Goal: Task Accomplishment & Management: Complete application form

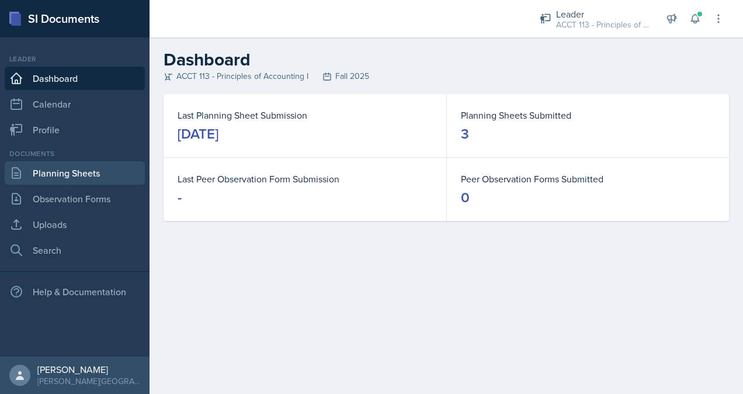
click at [70, 173] on link "Planning Sheets" at bounding box center [75, 172] width 140 height 23
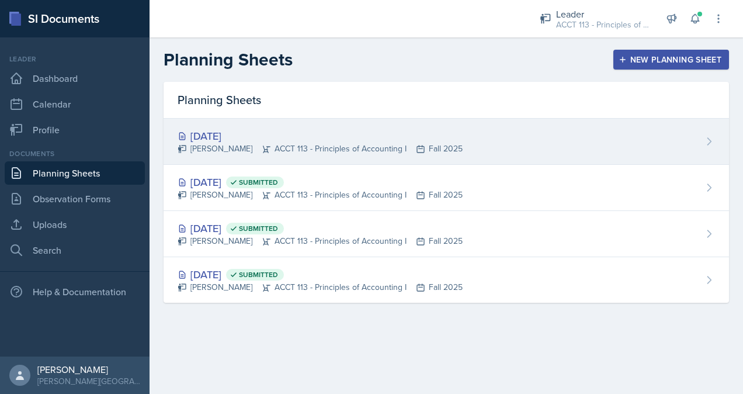
click at [310, 141] on div "[DATE]" at bounding box center [320, 136] width 285 height 16
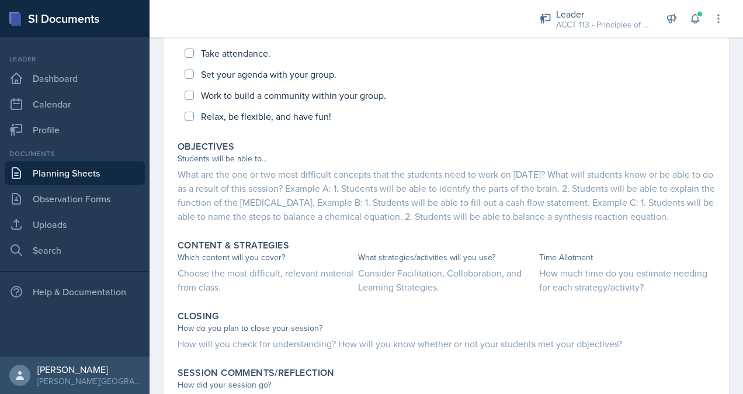
scroll to position [341, 0]
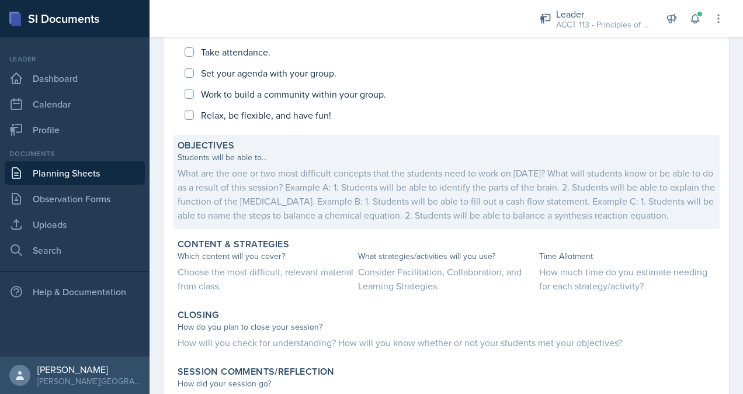
click at [293, 194] on div "What are the one or two most difficult concepts that the students need to work …" at bounding box center [446, 194] width 537 height 56
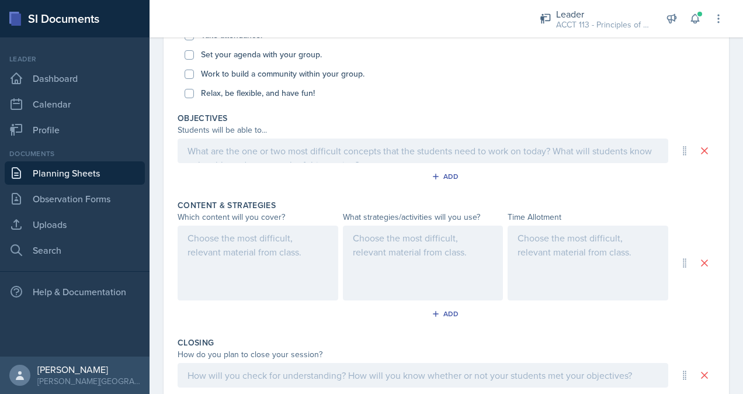
click at [254, 155] on div at bounding box center [423, 150] width 491 height 25
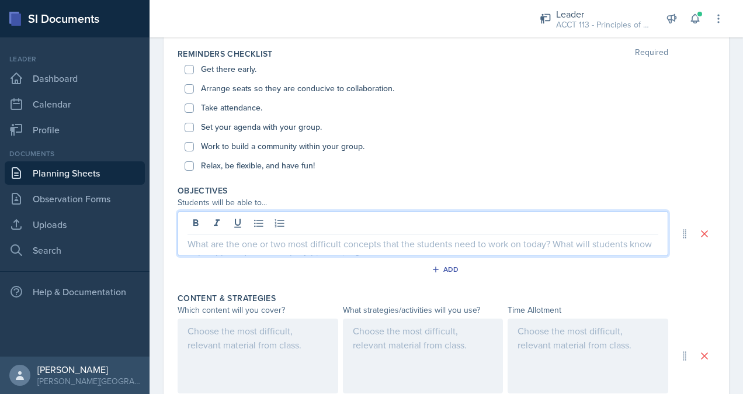
scroll to position [265, 0]
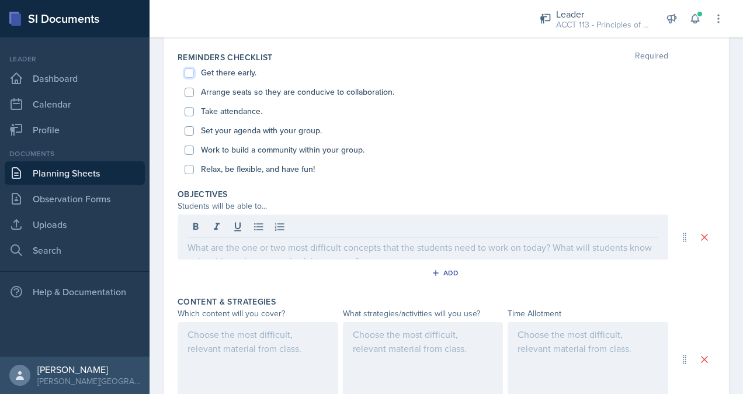
click at [189, 70] on input "Get there early." at bounding box center [189, 72] width 9 height 9
checkbox input "true"
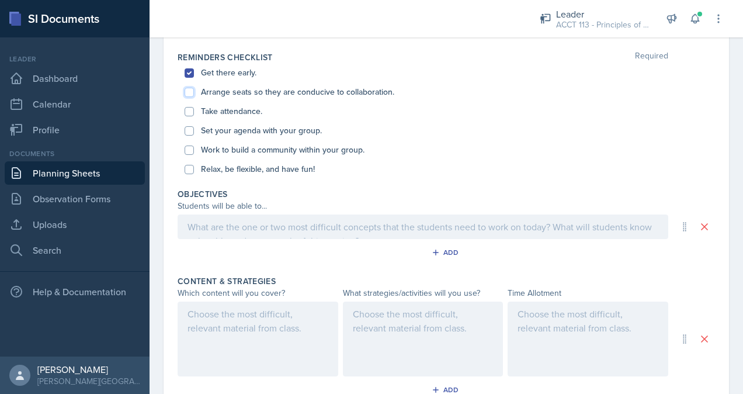
click at [189, 92] on input "Arrange seats so they are conducive to collaboration." at bounding box center [189, 92] width 9 height 9
checkbox input "true"
click at [188, 109] on input "Take attendance." at bounding box center [189, 111] width 9 height 9
checkbox input "true"
click at [187, 131] on input "Set your agenda with your group." at bounding box center [189, 130] width 9 height 9
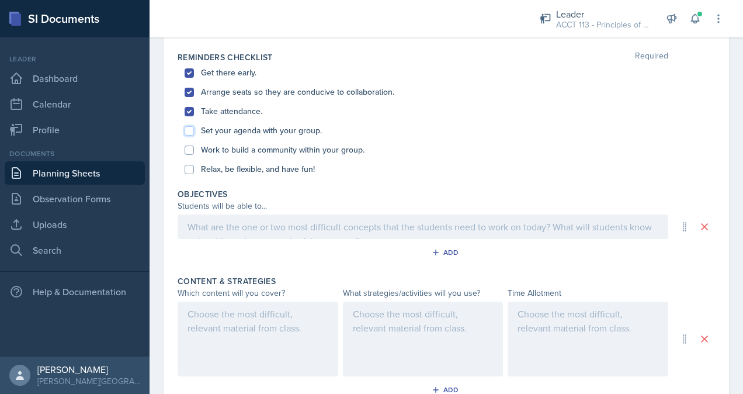
checkbox input "true"
click at [190, 148] on input "Work to build a community within your group." at bounding box center [189, 149] width 9 height 9
checkbox input "true"
click at [188, 169] on input "Relax, be flexible, and have fun!" at bounding box center [189, 169] width 9 height 9
checkbox input "true"
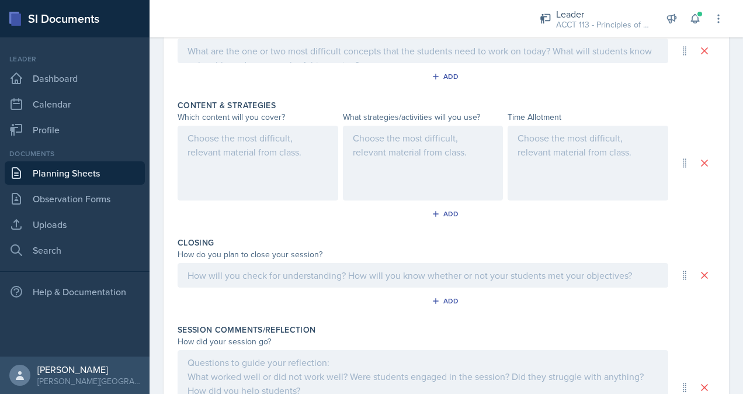
scroll to position [538, 0]
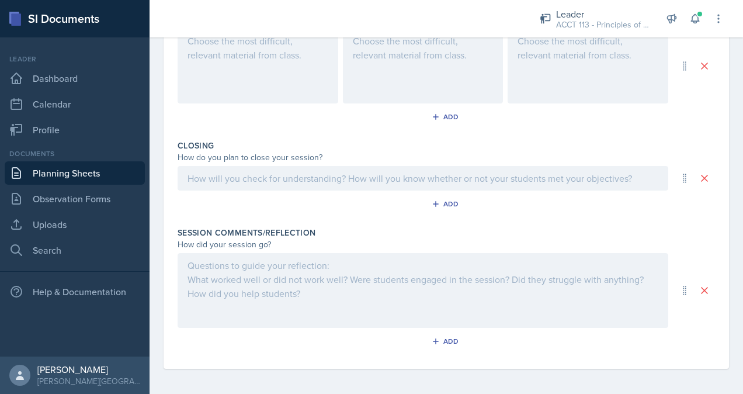
click at [230, 275] on div at bounding box center [423, 290] width 491 height 75
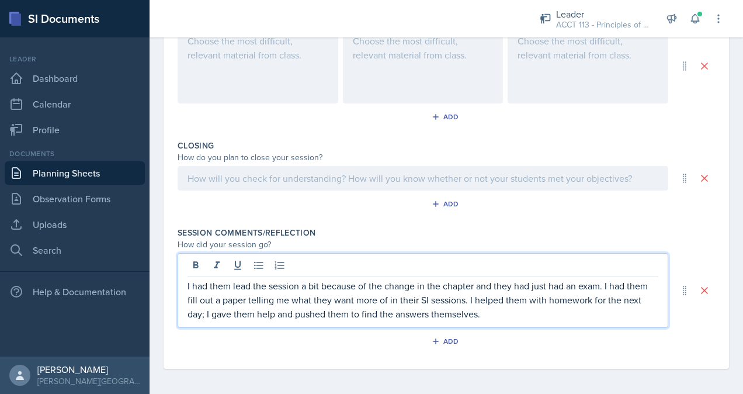
click at [518, 317] on p "I had them lead the session a bit because of the change in the chapter and they…" at bounding box center [423, 300] width 471 height 42
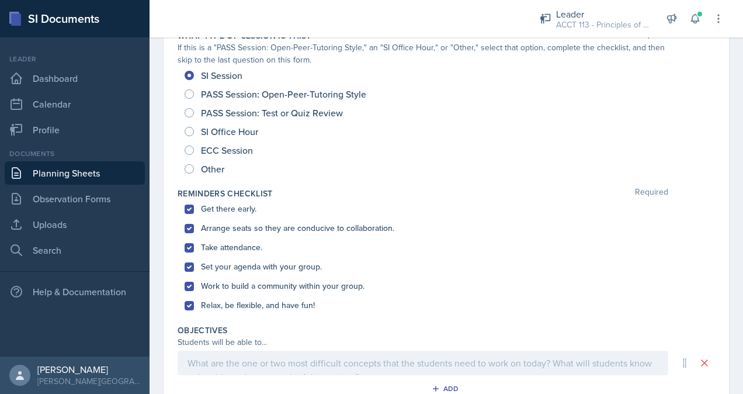
scroll to position [0, 0]
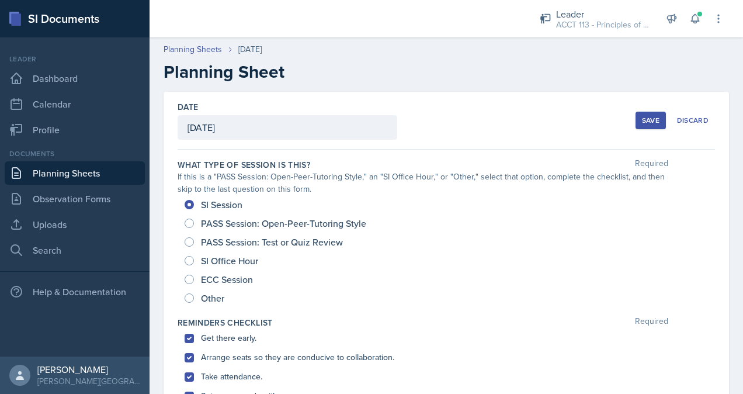
click at [651, 117] on div "Save" at bounding box center [651, 120] width 18 height 9
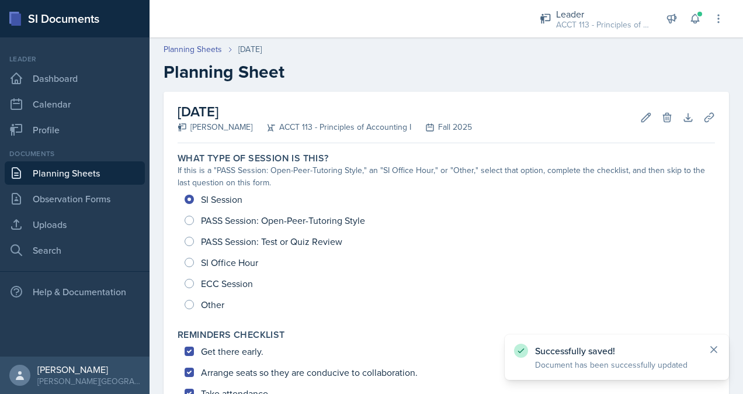
click at [714, 346] on icon at bounding box center [714, 349] width 12 height 12
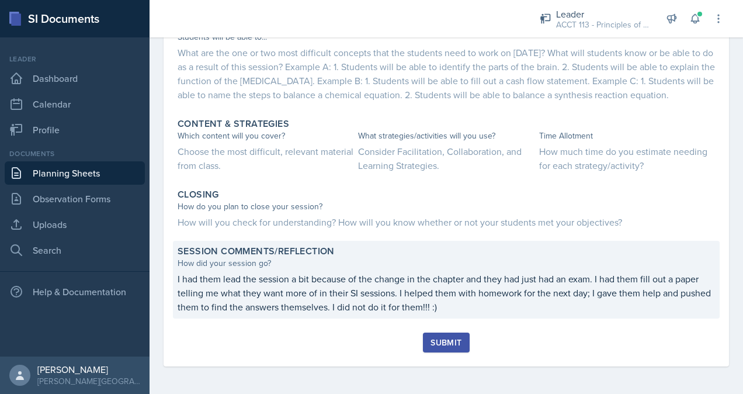
scroll to position [475, 0]
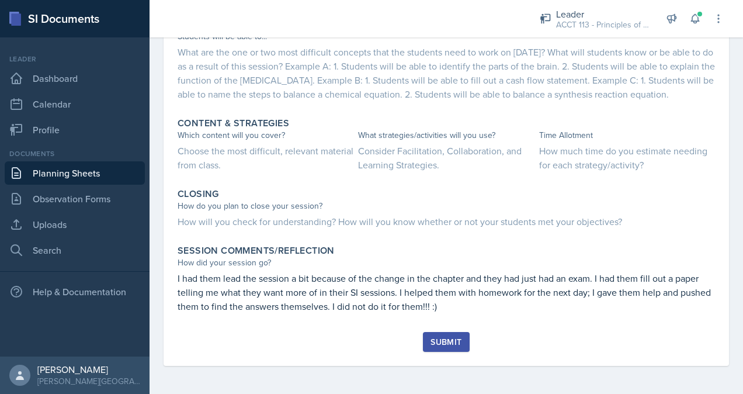
click at [450, 338] on div "Submit" at bounding box center [446, 341] width 31 height 9
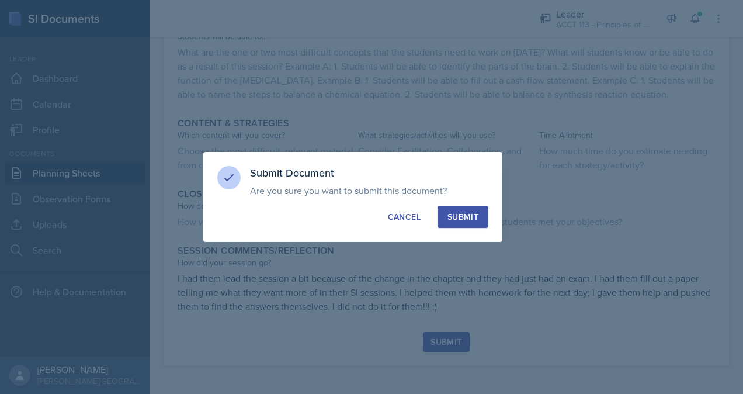
click at [473, 215] on div "Submit" at bounding box center [462, 217] width 31 height 12
radio input "true"
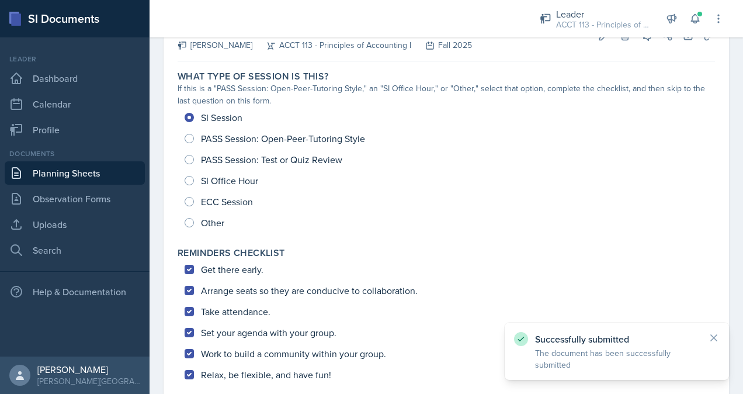
scroll to position [0, 0]
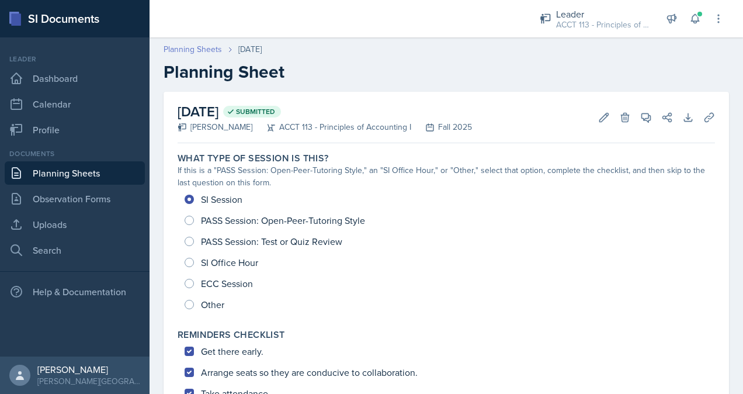
click at [202, 51] on link "Planning Sheets" at bounding box center [193, 49] width 58 height 12
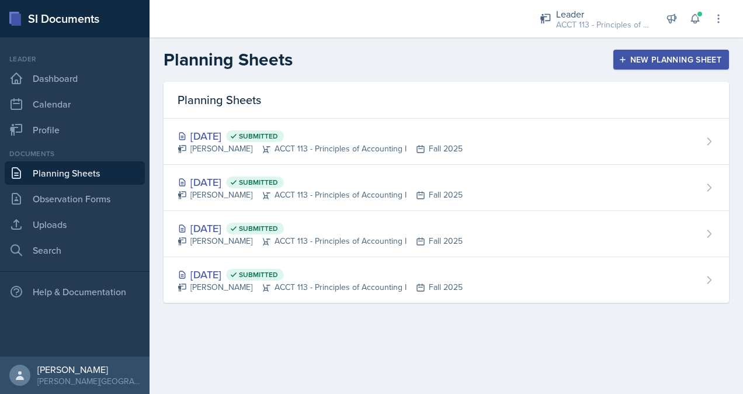
click at [651, 60] on div "New Planning Sheet" at bounding box center [671, 59] width 100 height 9
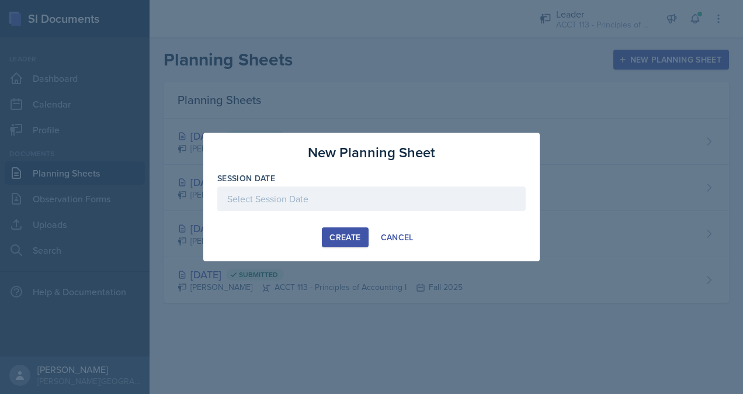
click at [339, 197] on div at bounding box center [371, 198] width 308 height 25
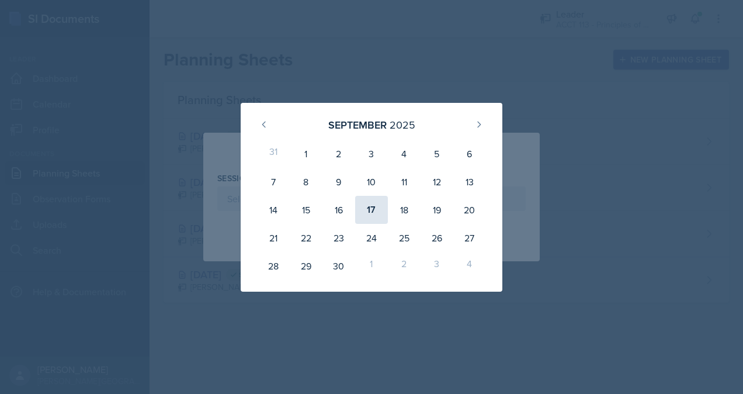
click at [372, 213] on div "17" at bounding box center [371, 210] width 33 height 28
type input "[DATE]"
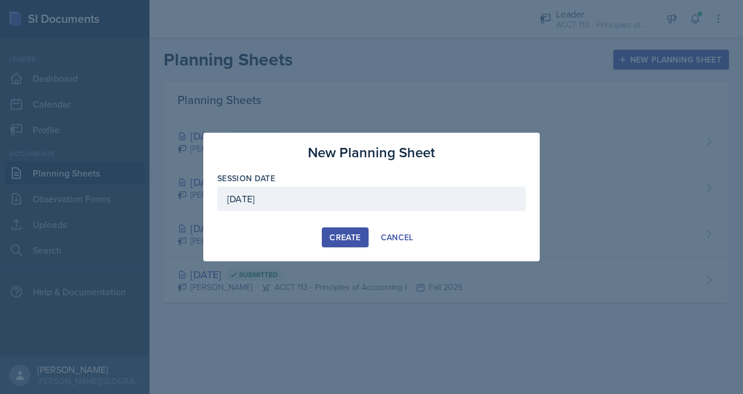
click at [352, 235] on div "Create" at bounding box center [344, 236] width 31 height 9
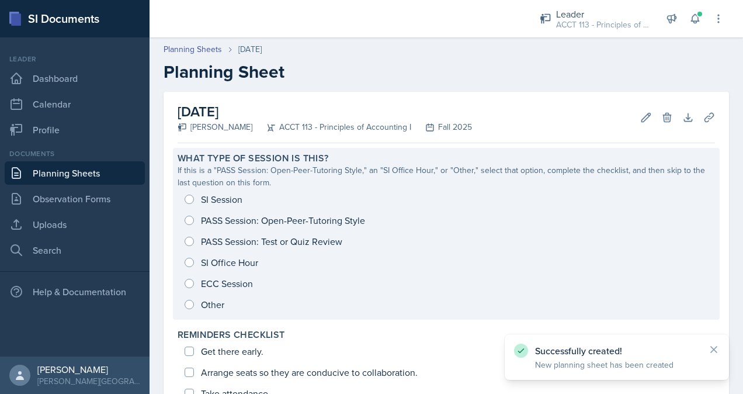
click at [221, 199] on div "SI Session PASS Session: Open-Peer-Tutoring Style PASS Session: Test or Quiz Re…" at bounding box center [446, 252] width 537 height 126
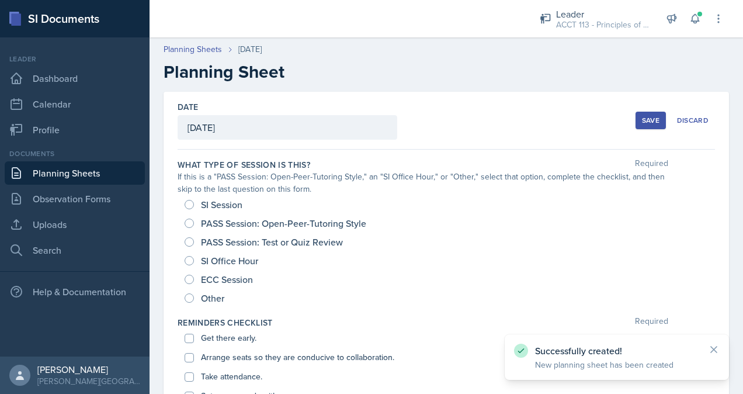
click at [213, 208] on span "SI Session" at bounding box center [221, 205] width 41 height 12
click at [194, 208] on input "SI Session" at bounding box center [189, 204] width 9 height 9
radio input "true"
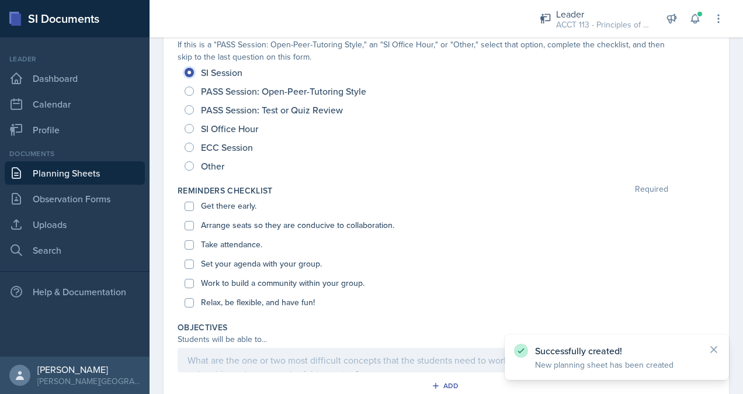
scroll to position [157, 0]
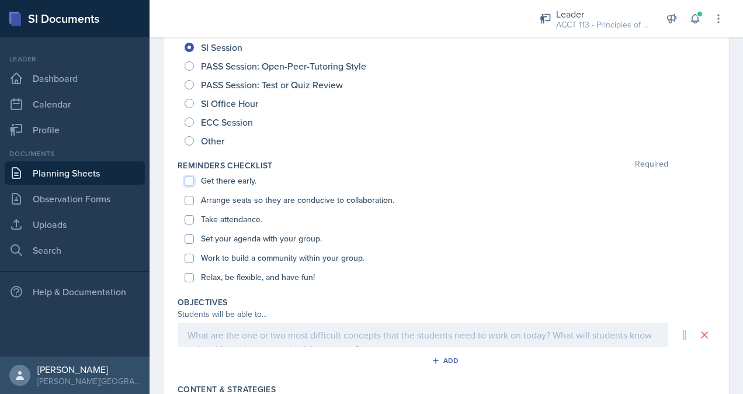
click at [189, 176] on input "Get there early." at bounding box center [189, 180] width 9 height 9
checkbox input "true"
click at [191, 203] on input "Arrange seats so they are conducive to collaboration." at bounding box center [189, 200] width 9 height 9
checkbox input "true"
click at [195, 224] on div "Take attendance." at bounding box center [446, 219] width 523 height 19
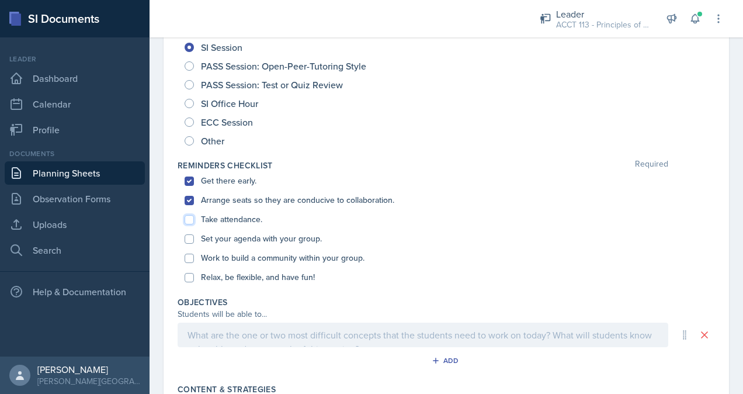
click at [190, 219] on input "Take attendance." at bounding box center [189, 219] width 9 height 9
checkbox input "true"
click at [192, 237] on input "Set your agenda with your group." at bounding box center [189, 238] width 9 height 9
checkbox input "true"
click at [194, 260] on div "Work to build a community within your group." at bounding box center [446, 257] width 523 height 19
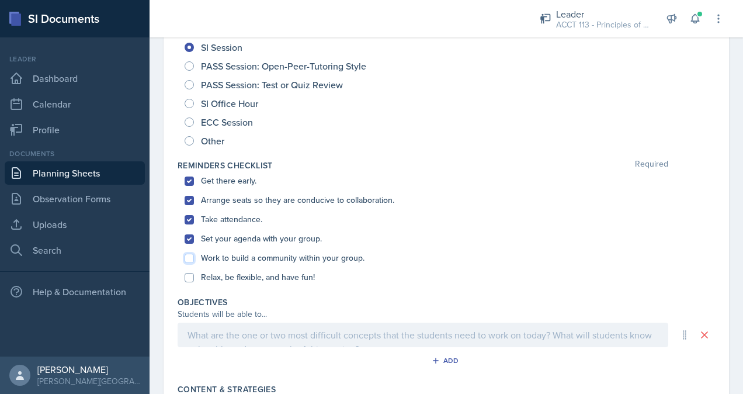
click at [190, 254] on input "Work to build a community within your group." at bounding box center [189, 258] width 9 height 9
checkbox input "true"
click at [188, 279] on input "Relax, be flexible, and have fun!" at bounding box center [189, 277] width 9 height 9
checkbox input "true"
click at [217, 342] on div at bounding box center [423, 334] width 491 height 25
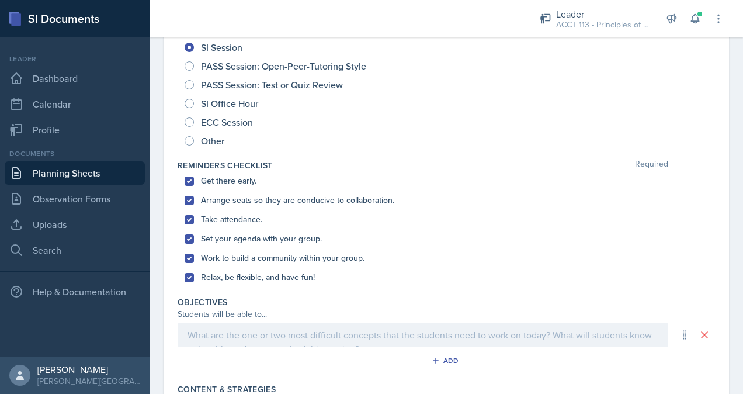
scroll to position [178, 0]
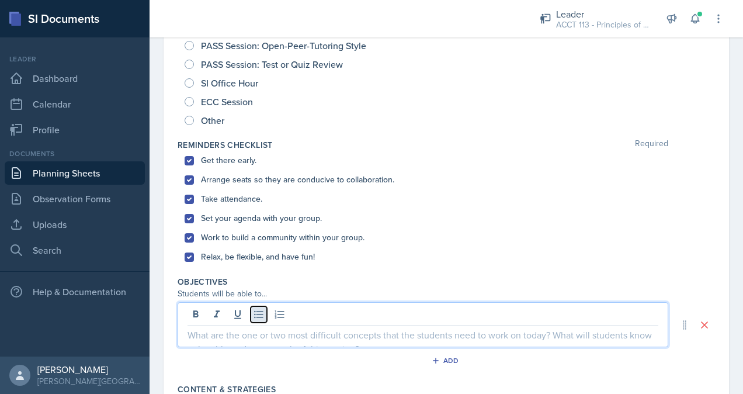
click at [263, 311] on icon at bounding box center [258, 315] width 9 height 8
click at [290, 310] on div at bounding box center [423, 315] width 471 height 19
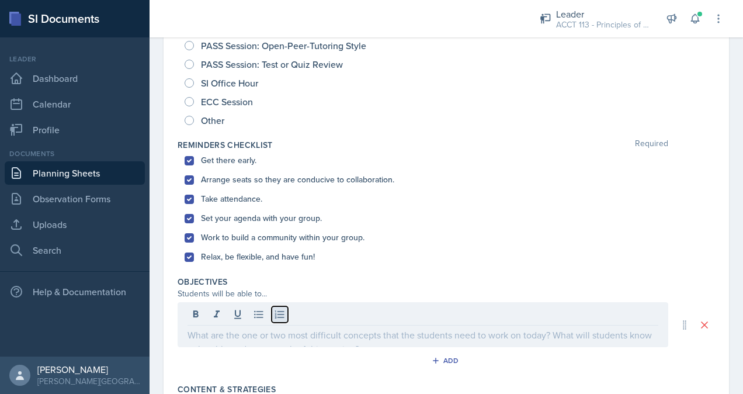
click at [281, 310] on icon at bounding box center [279, 314] width 9 height 8
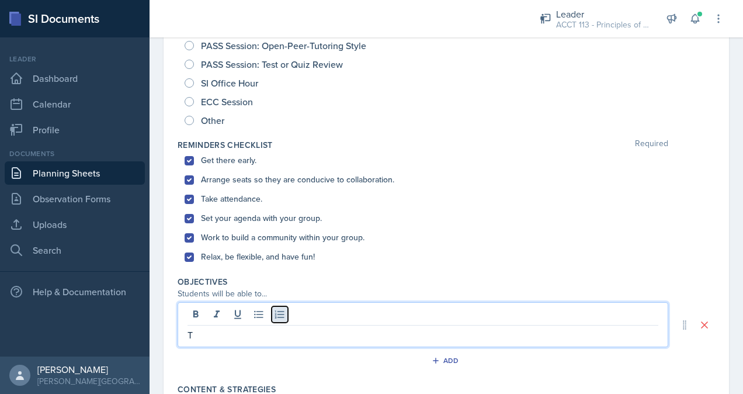
click at [281, 310] on icon at bounding box center [279, 314] width 9 height 8
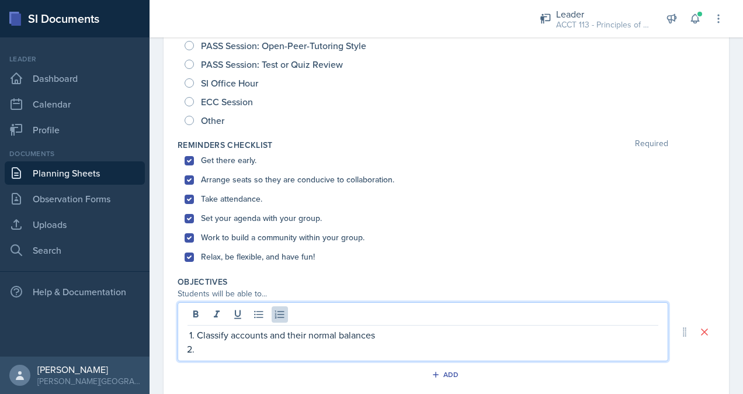
click at [380, 335] on p "Classify accounts and their normal balances" at bounding box center [427, 335] width 461 height 14
click at [352, 350] on p at bounding box center [427, 349] width 461 height 14
click at [352, 350] on p "f" at bounding box center [427, 349] width 461 height 14
click at [381, 347] on p "Feel more confident in adjusting entries.l" at bounding box center [427, 349] width 461 height 14
click at [342, 346] on p "Feel more confident in adjusting entries." at bounding box center [427, 349] width 461 height 14
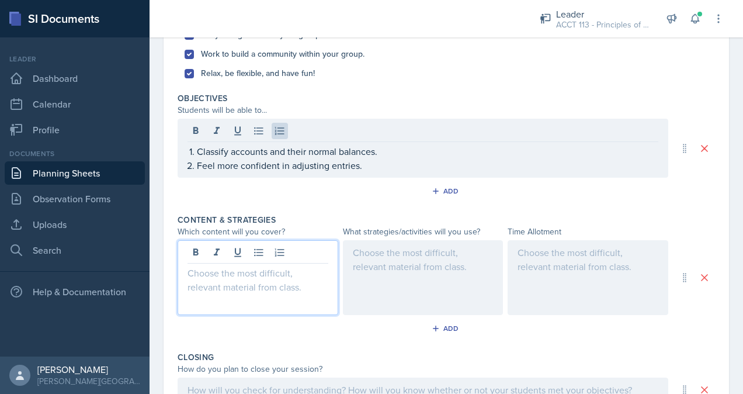
click at [247, 266] on p at bounding box center [258, 273] width 141 height 14
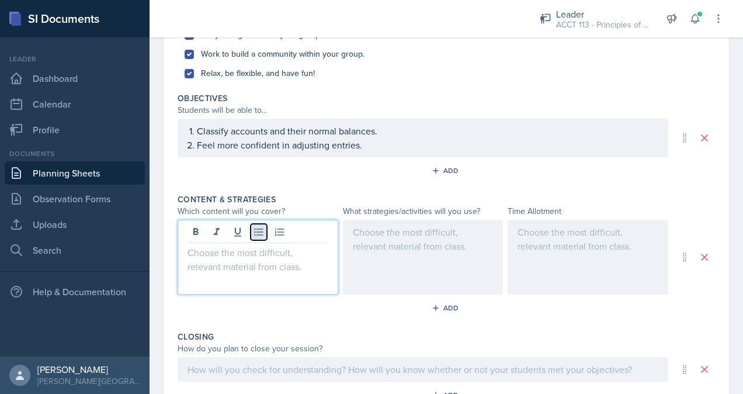
click at [261, 232] on icon at bounding box center [259, 232] width 12 height 12
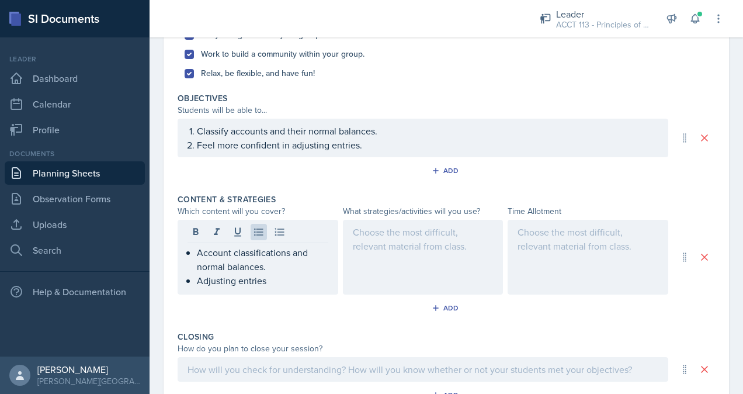
click at [370, 258] on div at bounding box center [423, 257] width 161 height 75
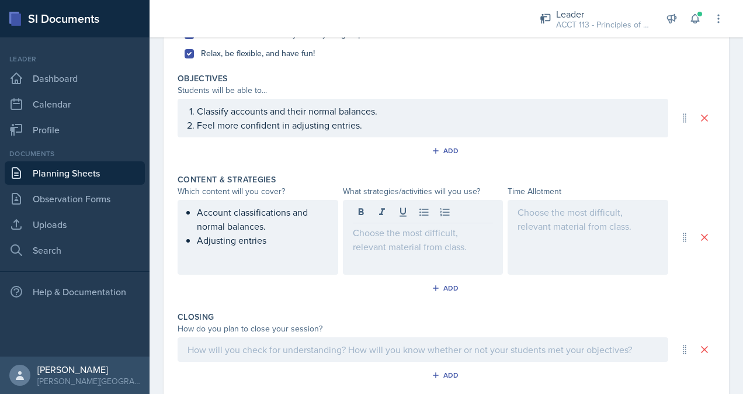
click at [275, 247] on div "Account classifications and normal balances. Adjusting entries" at bounding box center [258, 237] width 161 height 75
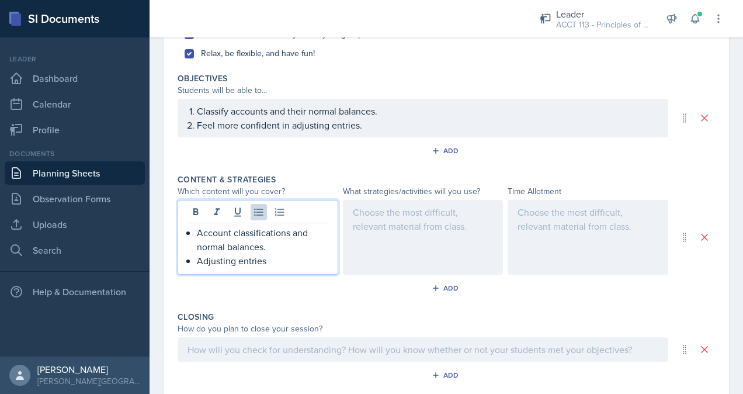
scroll to position [401, 0]
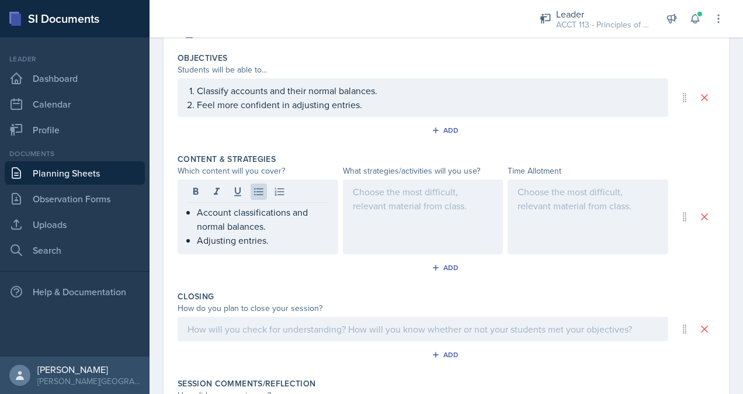
click at [364, 212] on div at bounding box center [423, 216] width 161 height 75
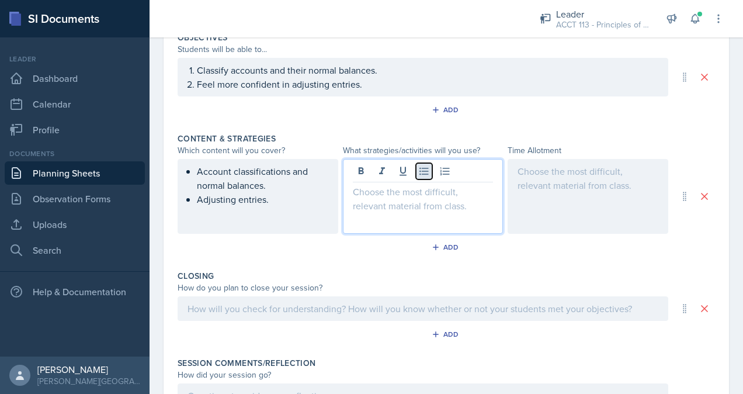
click at [426, 171] on icon at bounding box center [424, 171] width 12 height 12
click at [419, 197] on div at bounding box center [423, 196] width 161 height 75
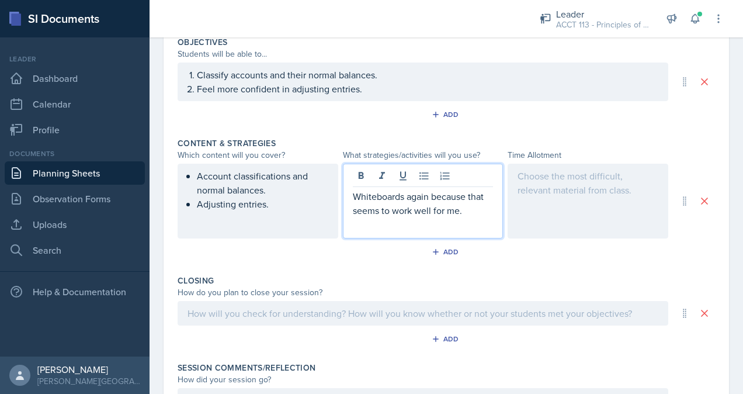
scroll to position [414, 0]
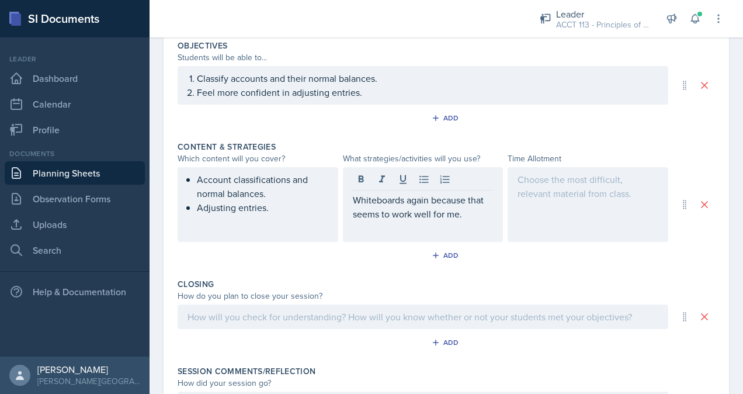
click at [530, 204] on div at bounding box center [588, 204] width 161 height 75
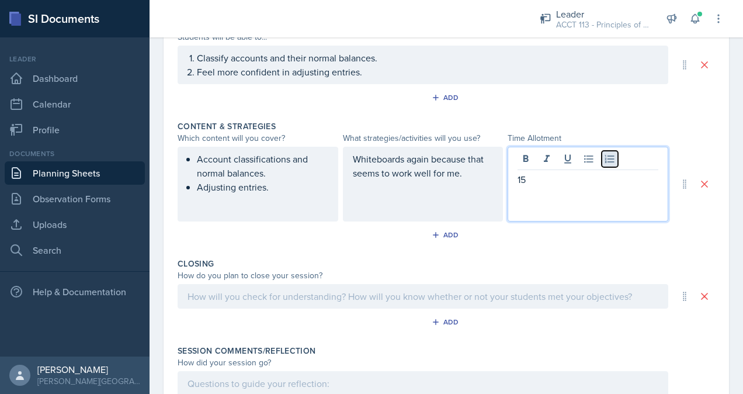
click at [605, 159] on icon at bounding box center [609, 159] width 9 height 8
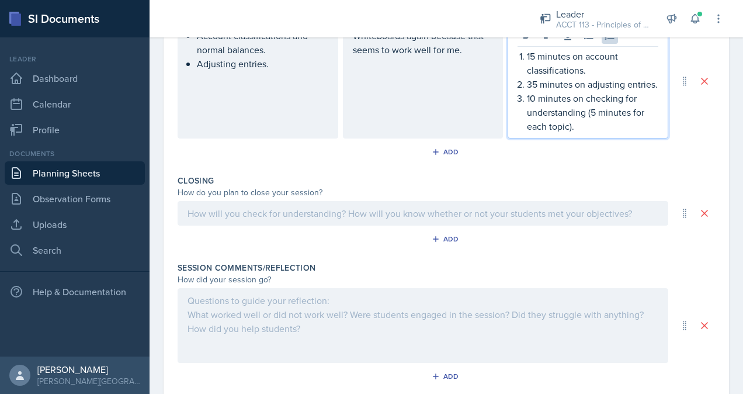
click at [433, 220] on p at bounding box center [423, 213] width 471 height 14
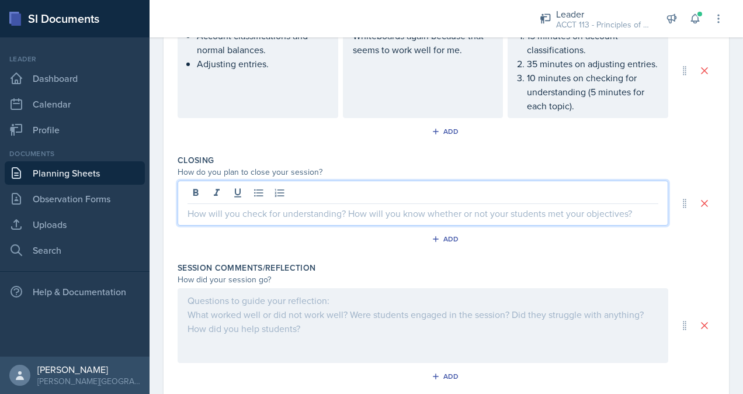
scroll to position [537, 0]
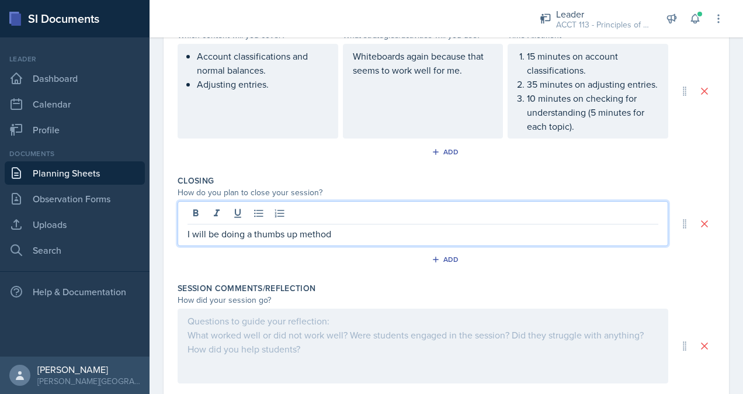
click at [251, 241] on p "I will be doing a thumbs up method" at bounding box center [423, 234] width 471 height 14
click at [363, 241] on p "I will be doing the thumbs up method" at bounding box center [423, 234] width 471 height 14
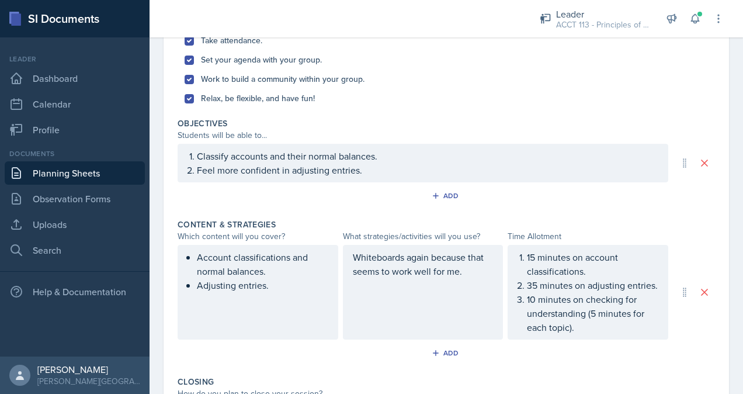
scroll to position [342, 0]
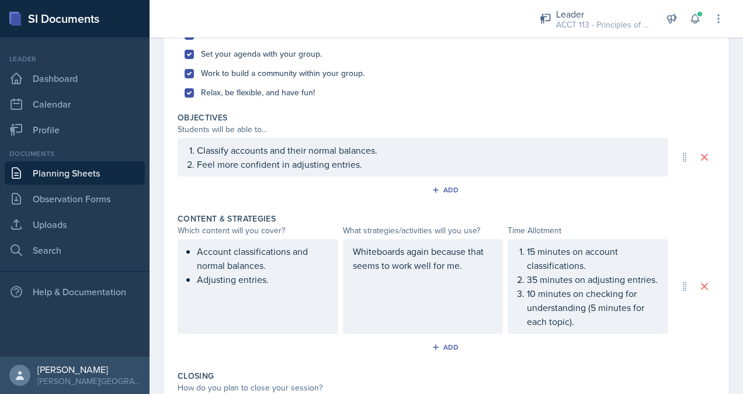
click at [406, 271] on div "Whiteboards again because that seems to work well for me." at bounding box center [423, 286] width 161 height 95
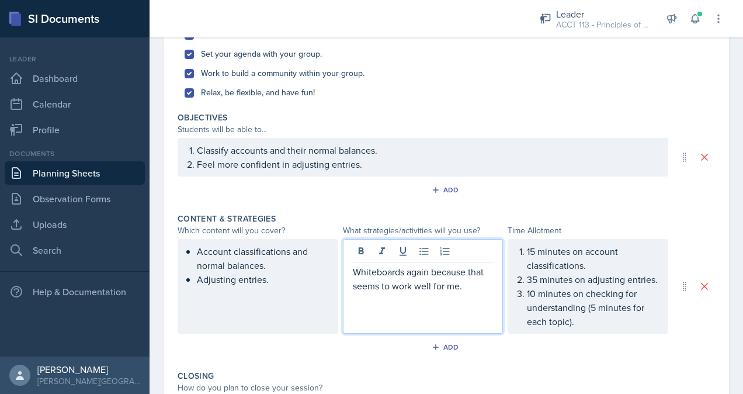
scroll to position [362, 0]
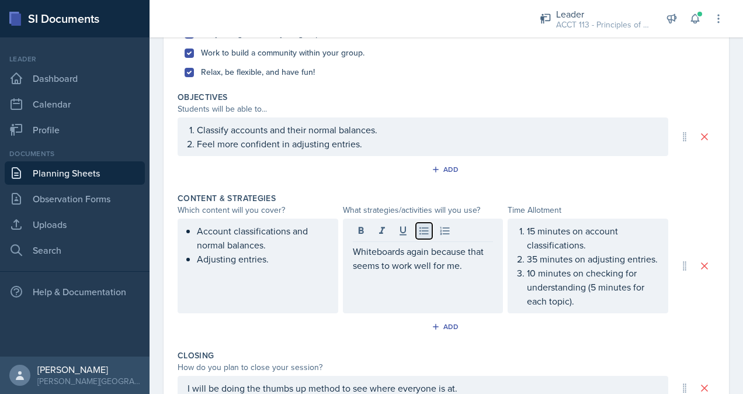
click at [422, 231] on icon at bounding box center [424, 231] width 12 height 12
click at [419, 229] on icon at bounding box center [423, 231] width 9 height 8
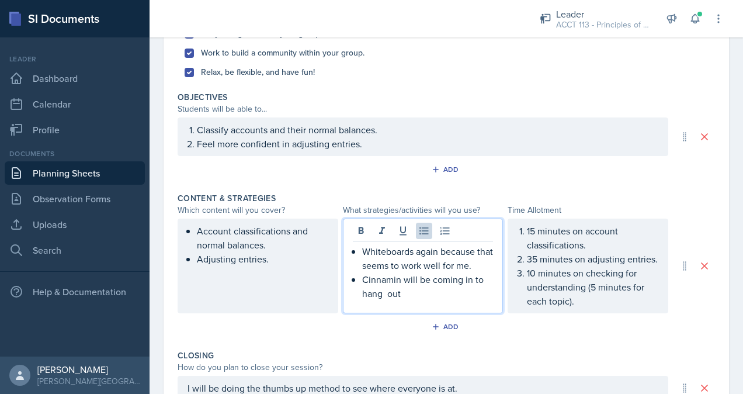
click at [411, 223] on div at bounding box center [423, 232] width 141 height 19
click at [422, 297] on p "Cinnamin will be coming in to hang out" at bounding box center [427, 286] width 131 height 28
click at [484, 294] on p "Cinnamin will be coming in to hang out and boost morale." at bounding box center [427, 286] width 131 height 28
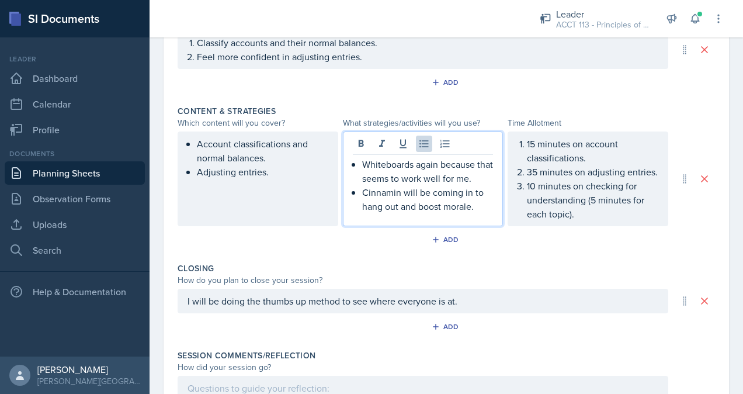
scroll to position [450, 0]
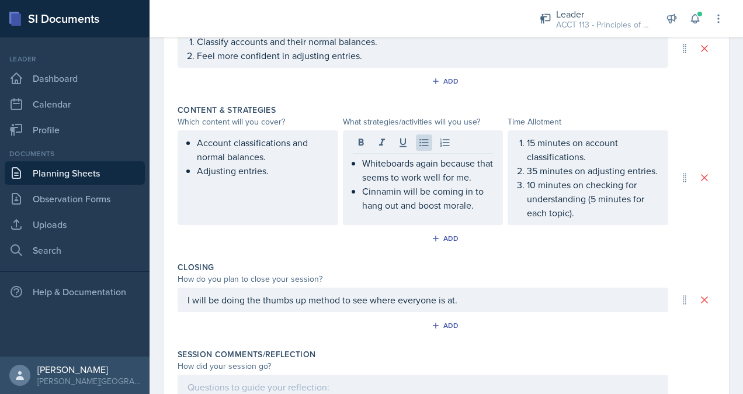
click at [528, 273] on div "Closing" at bounding box center [446, 267] width 537 height 12
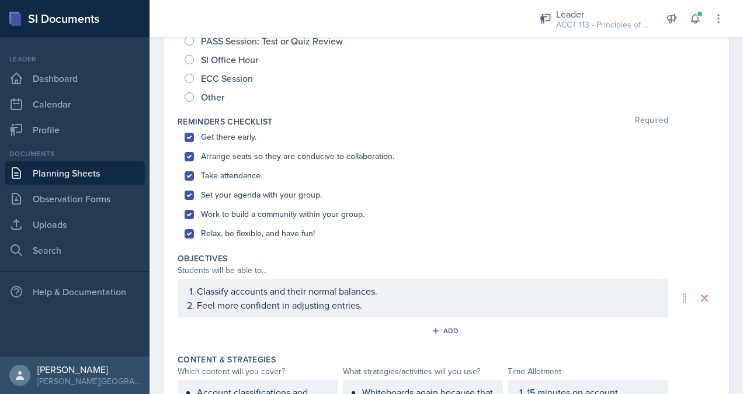
scroll to position [0, 0]
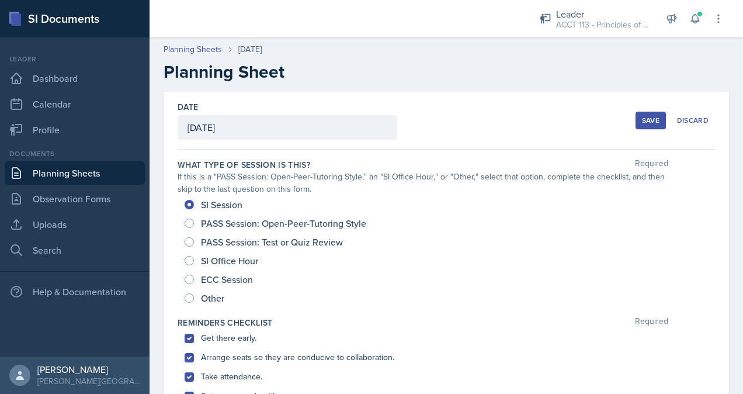
click at [642, 116] on div "Save" at bounding box center [651, 120] width 18 height 9
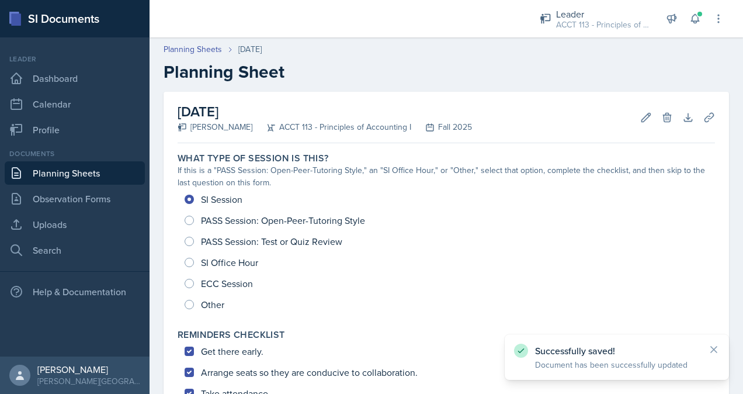
click at [92, 165] on link "Planning Sheets" at bounding box center [75, 172] width 140 height 23
